Goal: Task Accomplishment & Management: Complete application form

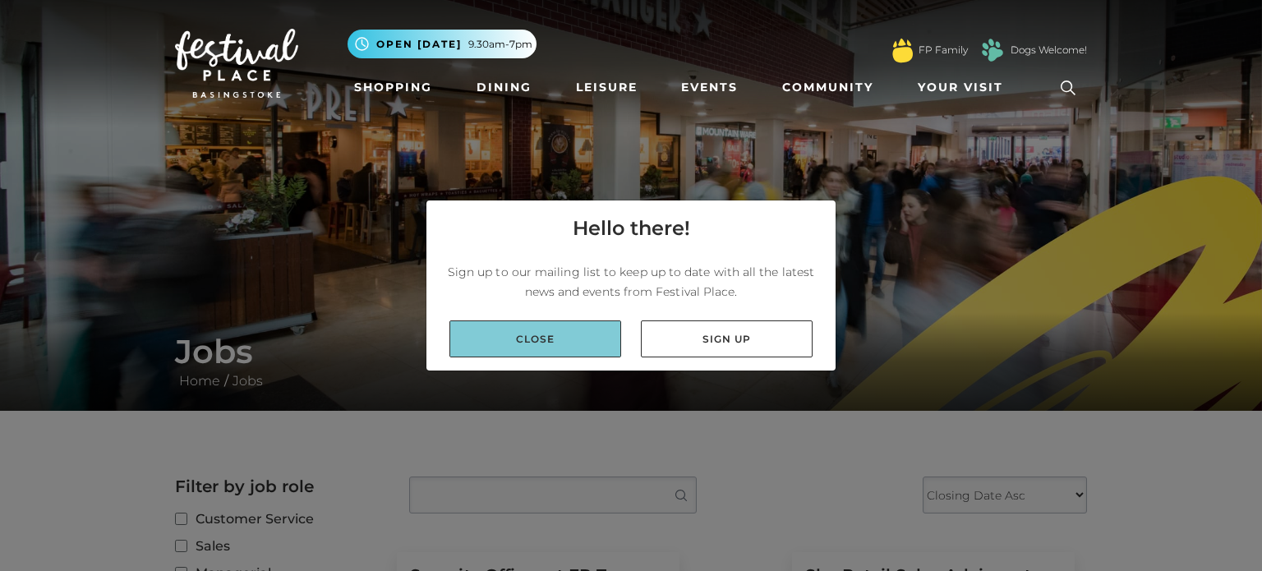
click at [593, 330] on link "Close" at bounding box center [536, 338] width 172 height 37
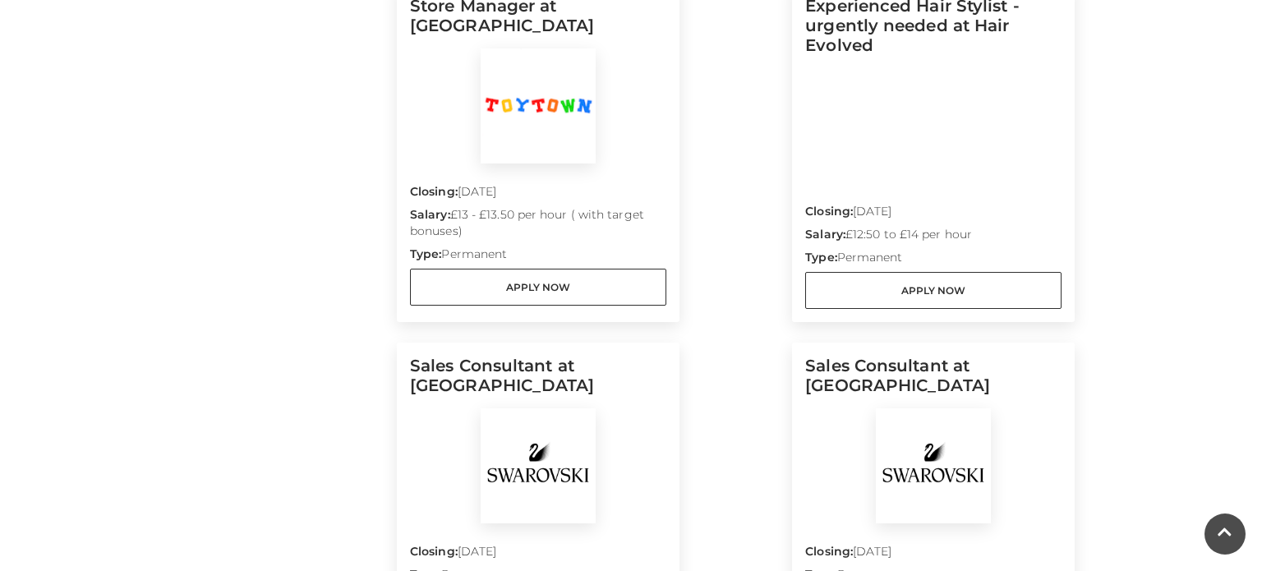
scroll to position [920, 0]
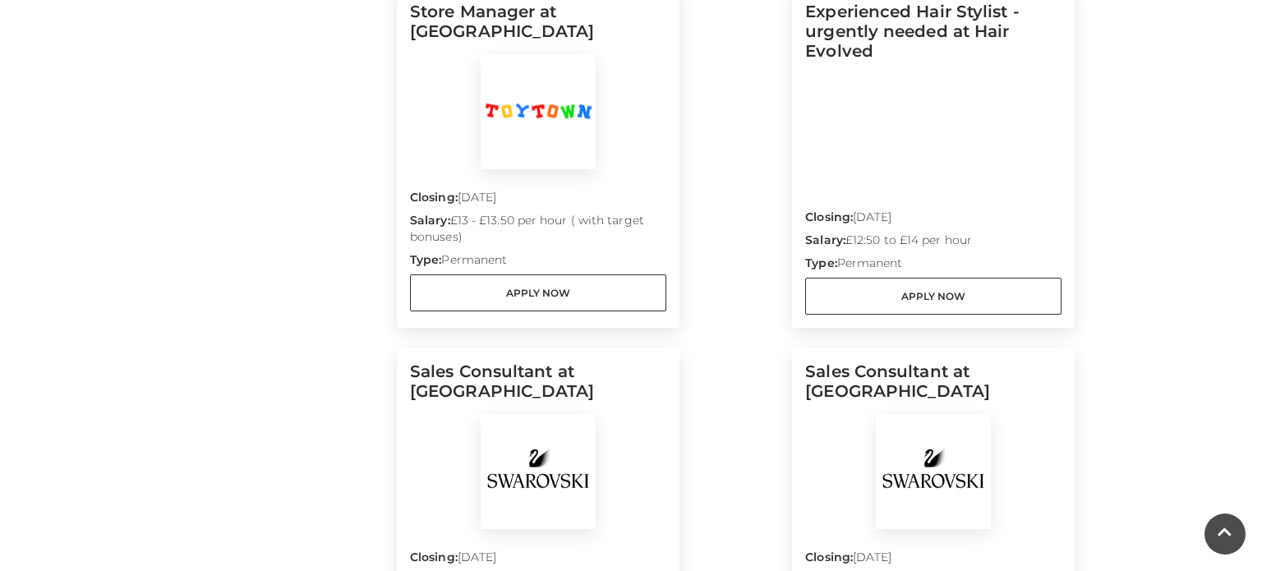
click at [574, 78] on img at bounding box center [538, 111] width 115 height 115
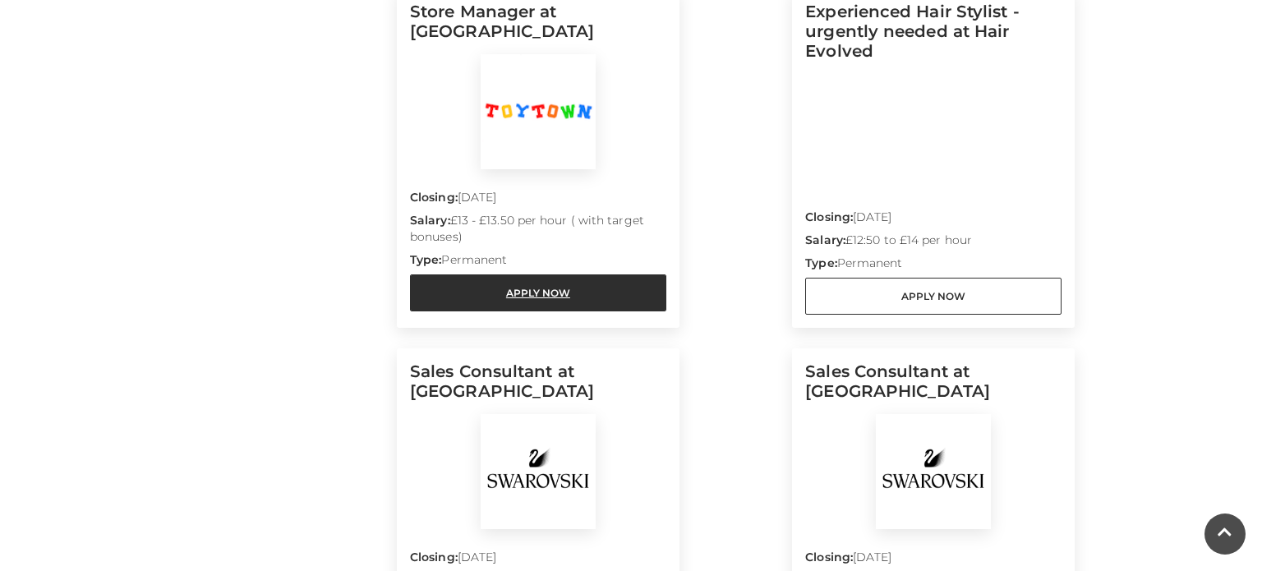
click at [541, 279] on link "Apply Now" at bounding box center [538, 292] width 256 height 37
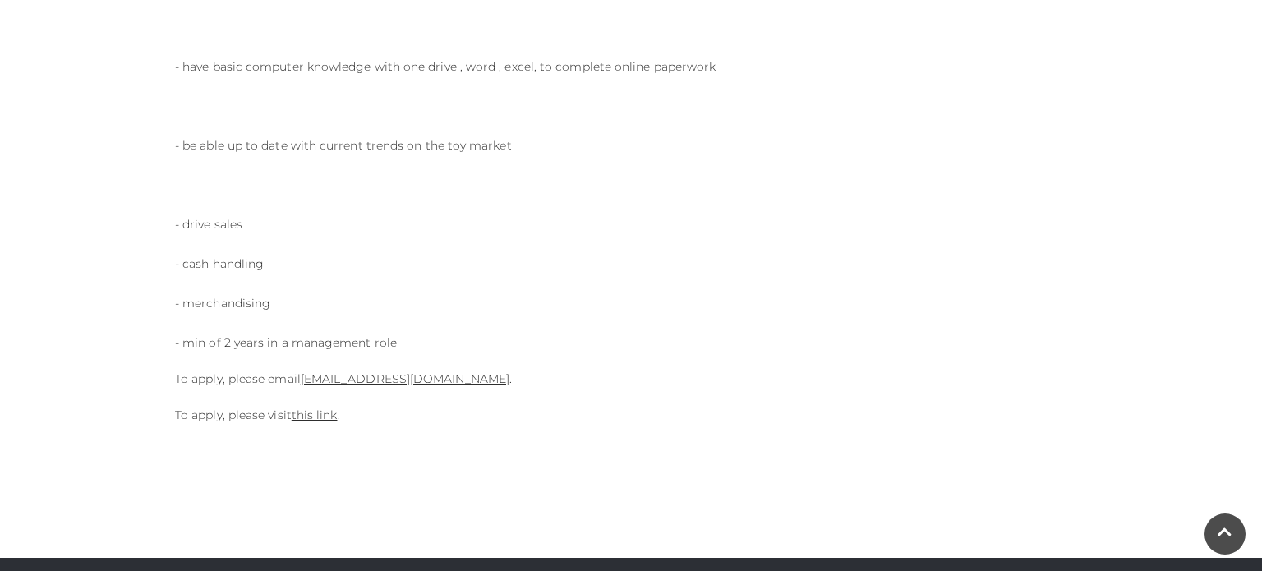
scroll to position [869, 0]
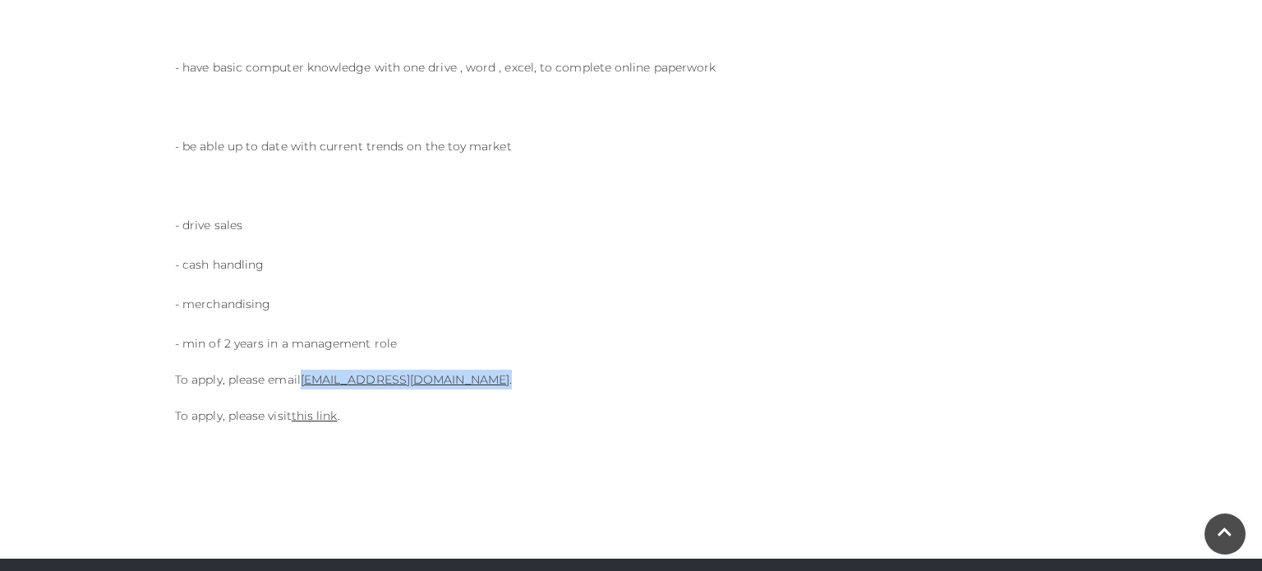
drag, startPoint x: 430, startPoint y: 382, endPoint x: 303, endPoint y: 362, distance: 128.1
click at [303, 362] on div "Closing date: 30-09-2025 Salary: £13 - £13.50 per hour ( with target bonuses) T…" at bounding box center [475, 24] width 625 height 835
copy p "stella@smf-toys.com ."
click at [308, 426] on div "Closing date: 30-09-2025 Salary: £13 - £13.50 per hour ( with target bonuses) T…" at bounding box center [475, 24] width 625 height 835
click at [318, 416] on link "this link" at bounding box center [315, 415] width 46 height 15
